Goal: Information Seeking & Learning: Learn about a topic

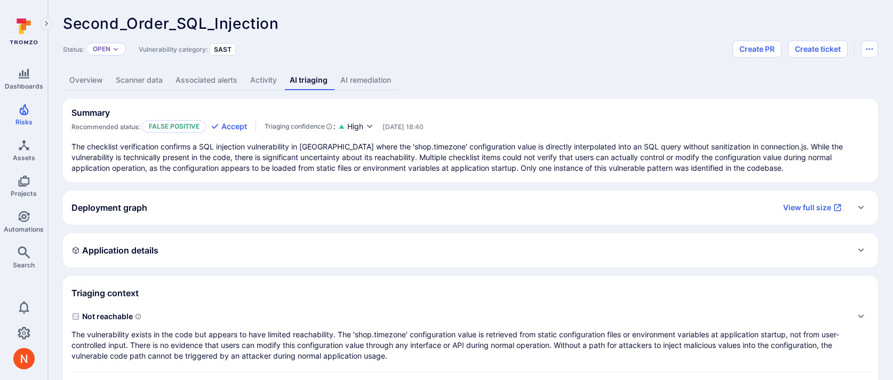
scroll to position [9, 0]
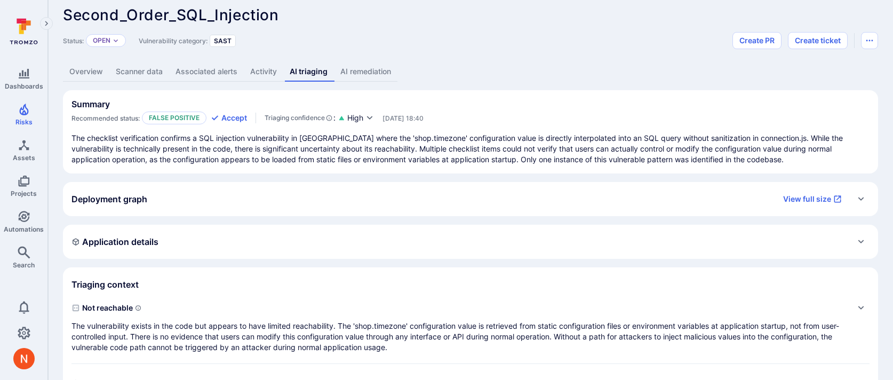
click at [94, 67] on link "Overview" at bounding box center [86, 72] width 46 height 20
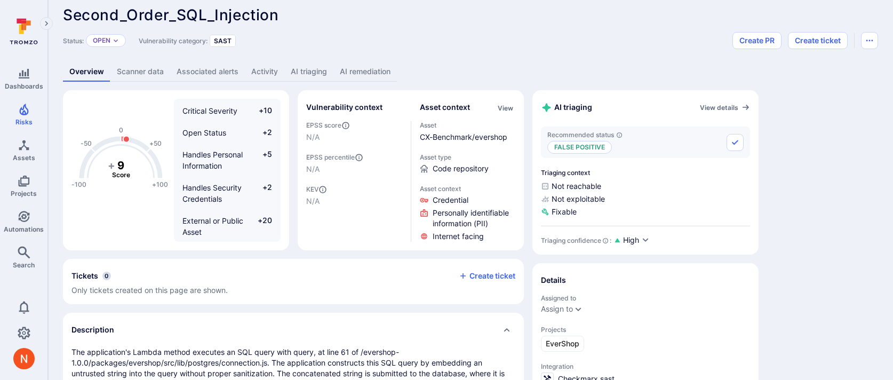
click at [82, 18] on span "Second_Order_SQL_Injection" at bounding box center [171, 15] width 216 height 18
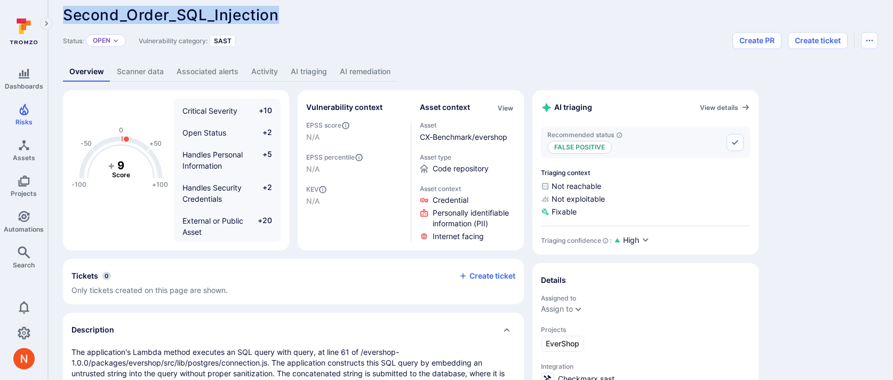
click at [82, 18] on span "Second_Order_SQL_Injection" at bounding box center [171, 15] width 216 height 18
copy span "Second_Order_SQL_Injection"
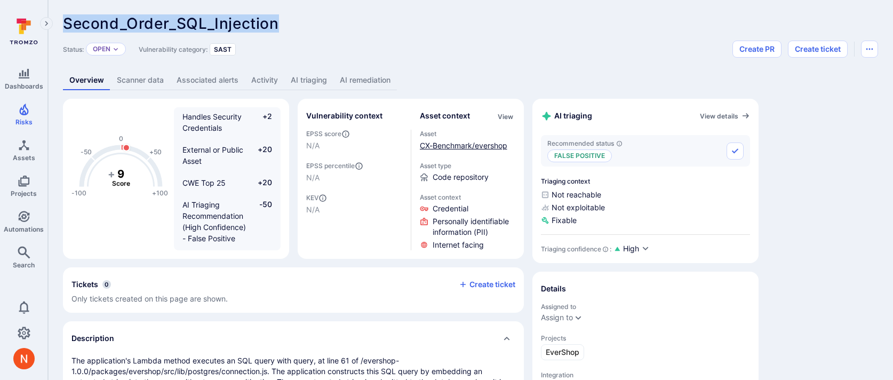
click at [462, 145] on link "CX-Benchmark/evershop" at bounding box center [464, 145] width 88 height 9
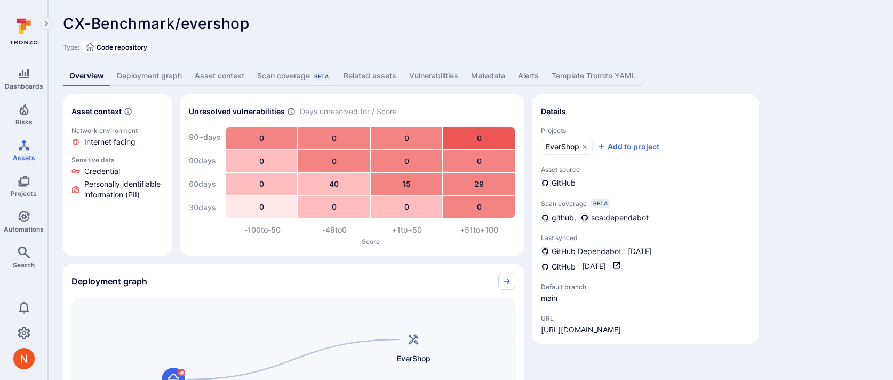
click at [434, 75] on link "Vulnerabilities" at bounding box center [434, 76] width 62 height 20
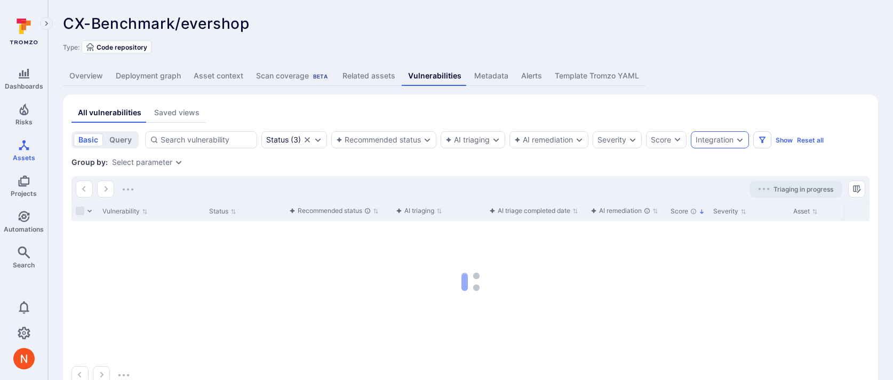
click at [734, 142] on div "Integration" at bounding box center [715, 140] width 38 height 9
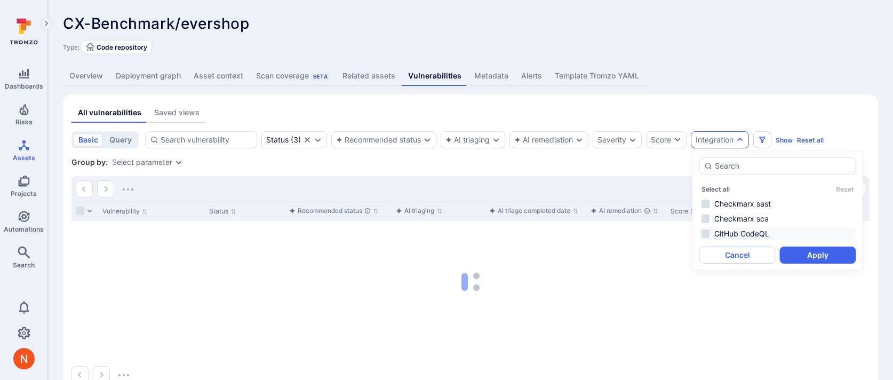
click at [710, 229] on li "GitHub CodeQL" at bounding box center [777, 233] width 157 height 13
click at [795, 253] on button "Apply" at bounding box center [818, 254] width 76 height 17
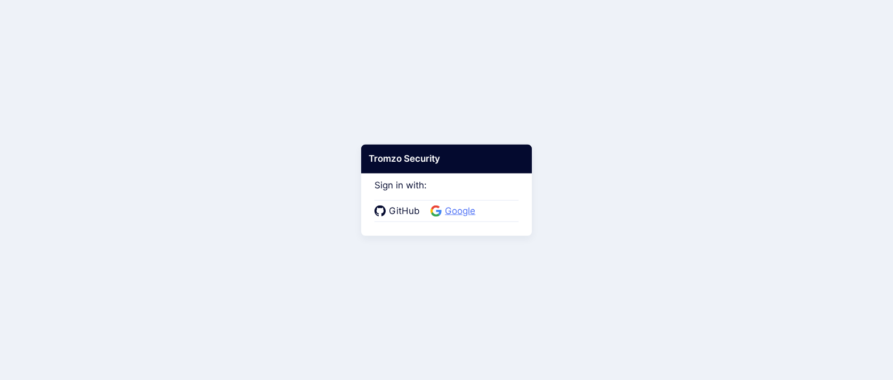
click at [446, 206] on span "Google" at bounding box center [460, 211] width 37 height 14
